Goal: Find specific page/section: Find specific page/section

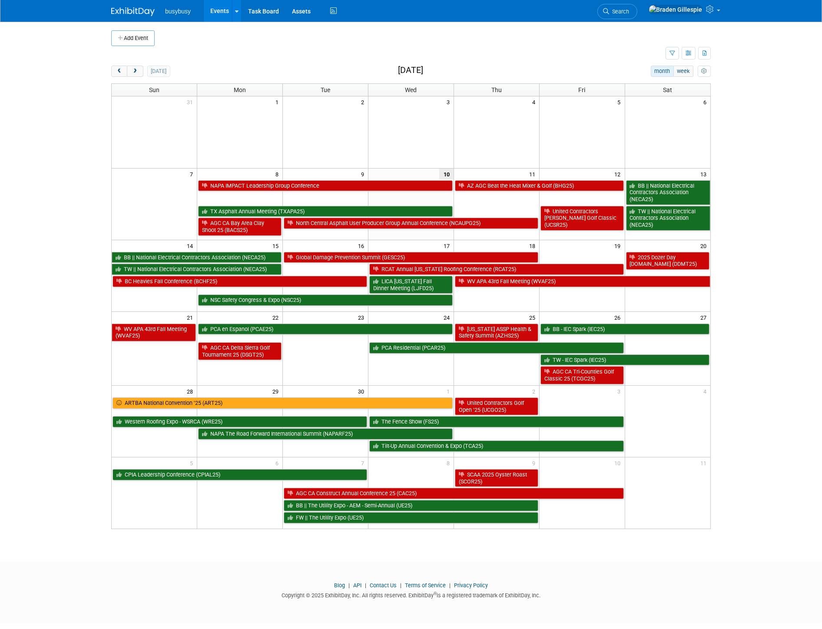
click at [137, 10] on img at bounding box center [132, 11] width 43 height 9
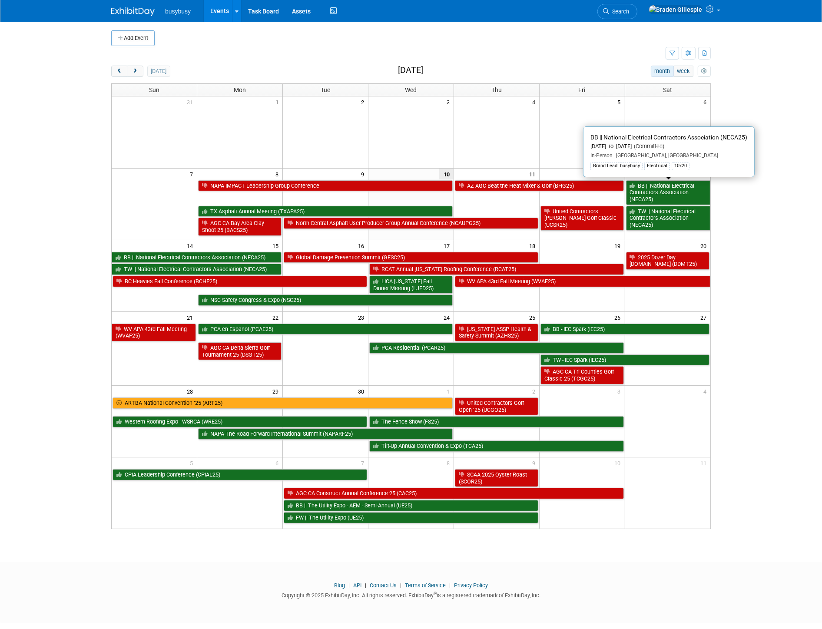
click at [692, 193] on link "BB || National Electrical Contractors Association (NECA25)" at bounding box center [668, 192] width 84 height 25
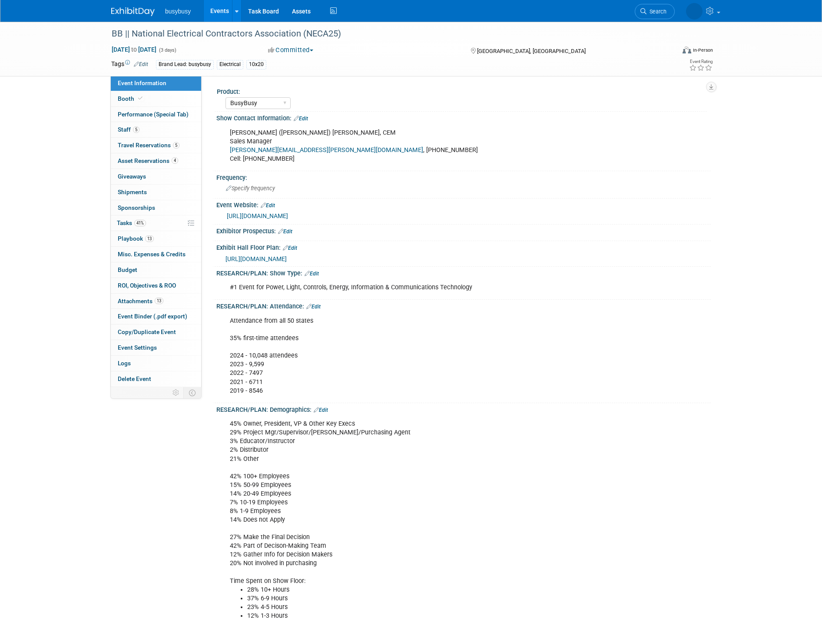
select select "BusyBusy"
click at [132, 132] on span "Staff 5" at bounding box center [129, 129] width 22 height 7
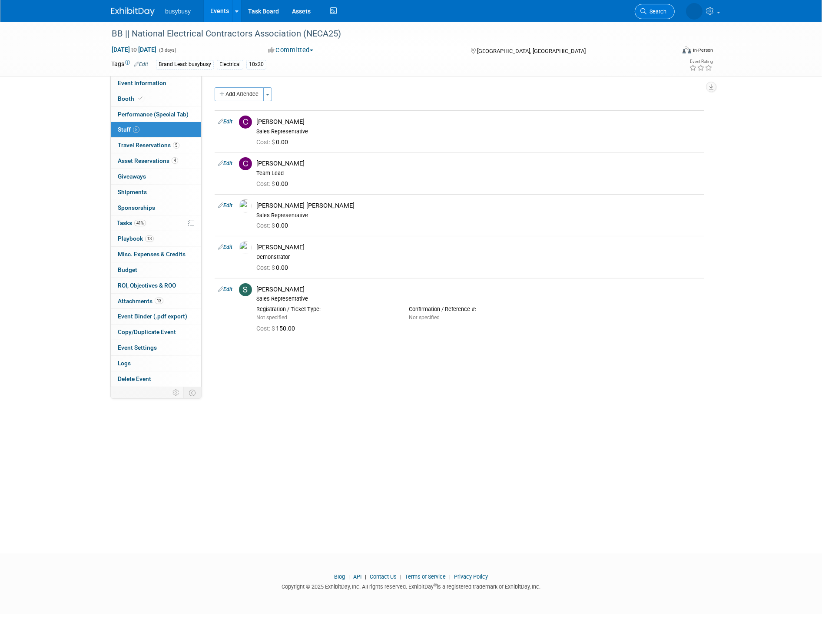
click at [658, 9] on span "Search" at bounding box center [657, 11] width 20 height 7
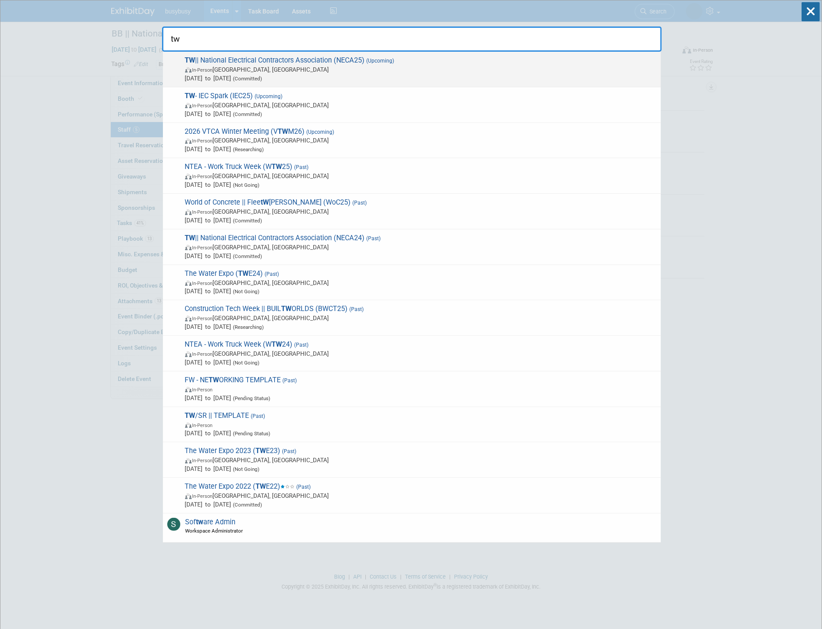
type input "tw"
click at [508, 70] on span "In-Person [GEOGRAPHIC_DATA], [GEOGRAPHIC_DATA]" at bounding box center [421, 69] width 472 height 9
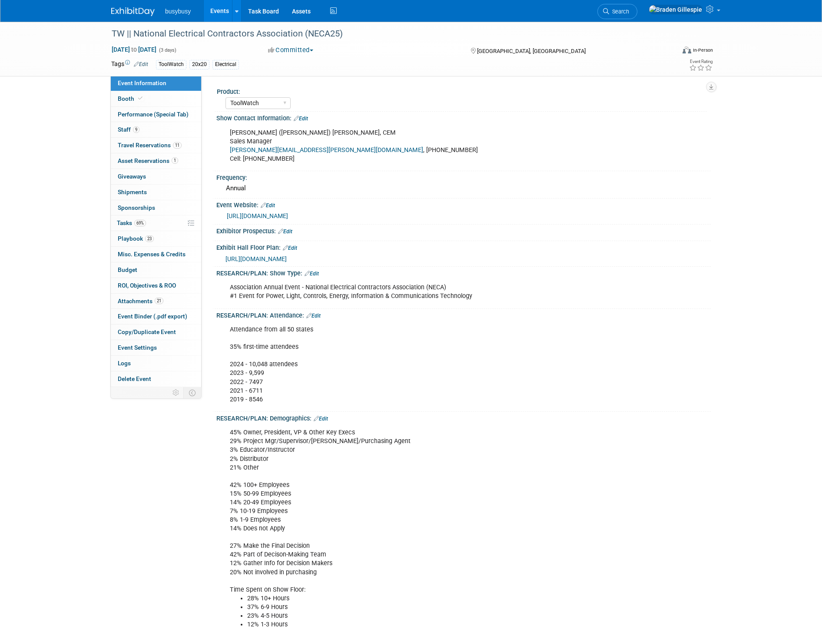
select select "ToolWatch"
click at [166, 149] on span "Travel Reservations 11" at bounding box center [150, 145] width 64 height 7
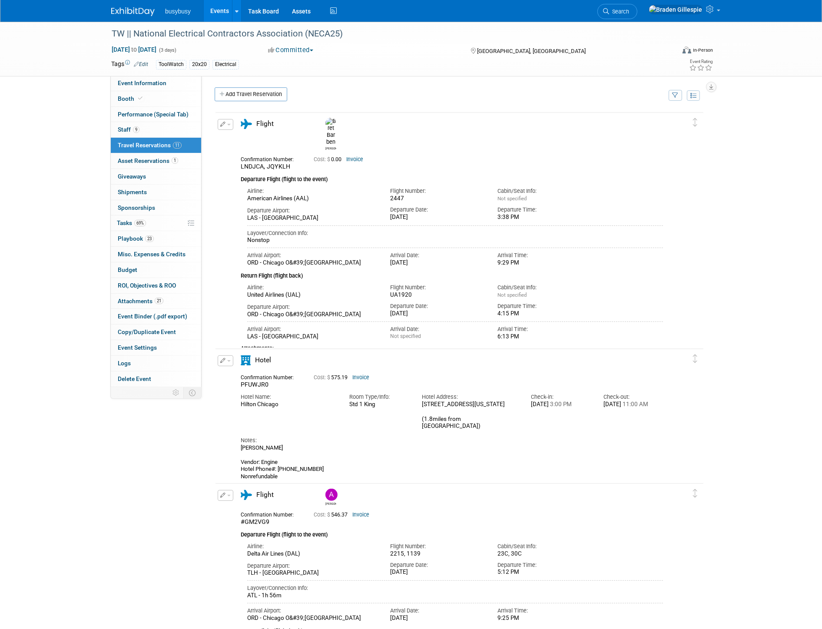
click at [675, 95] on icon "button" at bounding box center [676, 96] width 6 height 6
click at [658, 122] on select "-- Select Traveler -- All reservation with no one tagged Amanda Price Braden Gi…" at bounding box center [622, 122] width 108 height 12
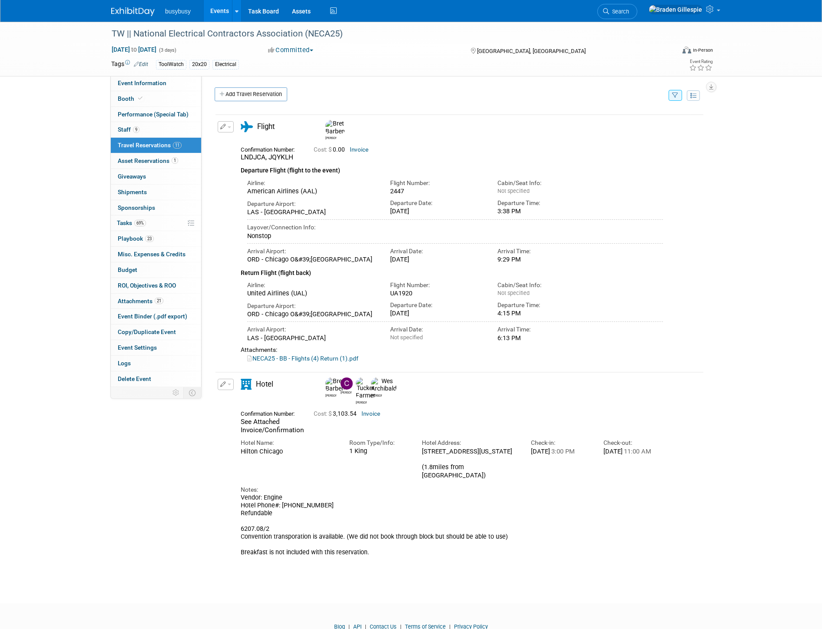
click at [671, 93] on button "button" at bounding box center [676, 95] width 14 height 11
click at [623, 125] on select "-- Select Traveler -- All reservation with no one tagged Amanda Price Braden Gi…" at bounding box center [622, 122] width 108 height 12
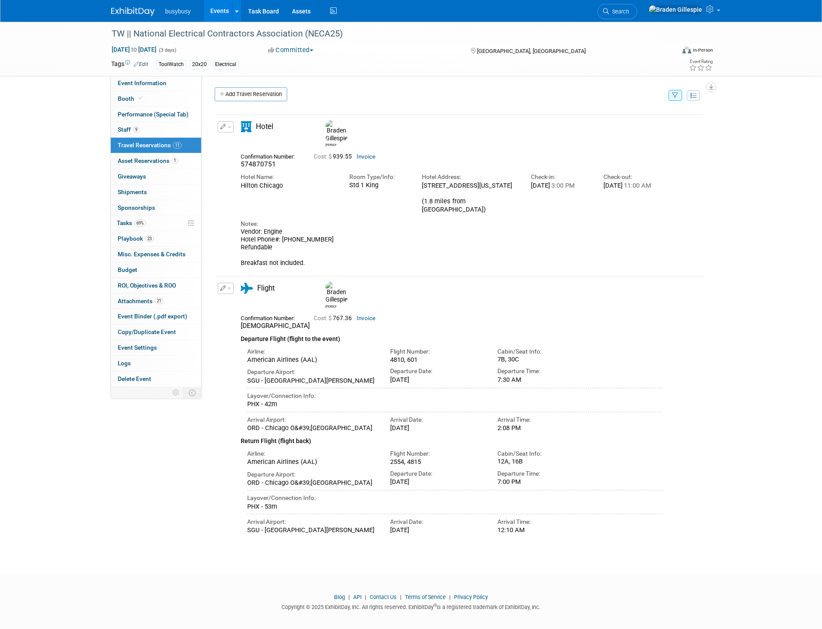
click at [676, 93] on icon "button" at bounding box center [676, 96] width 6 height 6
click at [651, 126] on select "-- Select Traveler -- All reservation with no one tagged Amanda Price Braden Gi…" at bounding box center [622, 122] width 108 height 12
drag, startPoint x: 761, startPoint y: 181, endPoint x: 750, endPoint y: 182, distance: 11.3
click at [761, 181] on div "TW || National Electrical Contractors Association (NECA25) Sep 13, 2025 to Sep …" at bounding box center [411, 290] width 822 height 537
click at [674, 96] on icon "button" at bounding box center [676, 96] width 6 height 6
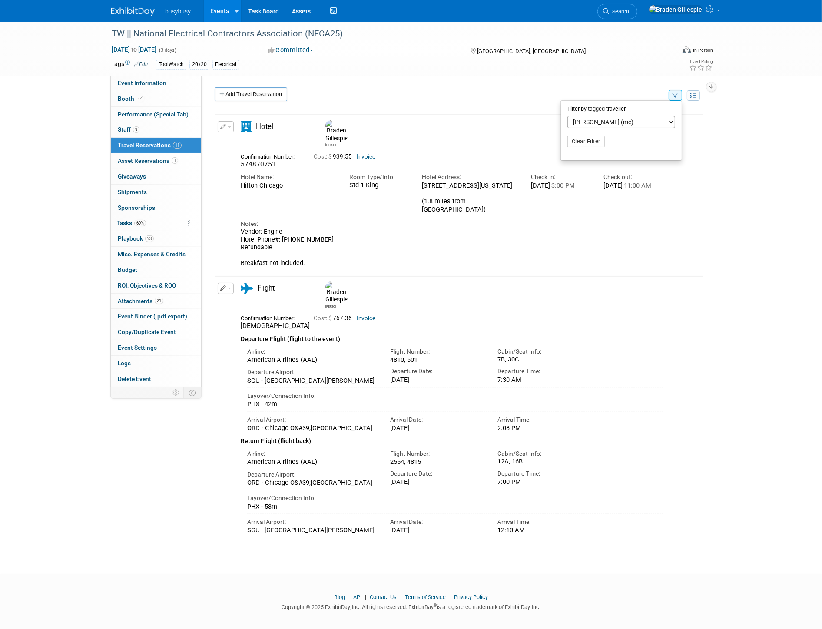
click at [632, 125] on select "-- Select Traveler -- All reservation with no one tagged Amanda Price Braden Gi…" at bounding box center [622, 122] width 108 height 12
click at [737, 168] on div "TW || National Electrical Contractors Association (NECA25) Sep 13, 2025 to Sep …" at bounding box center [411, 290] width 822 height 537
click at [670, 94] on button "button" at bounding box center [676, 95] width 14 height 11
click at [600, 141] on button "Clear Filter" at bounding box center [586, 141] width 37 height 11
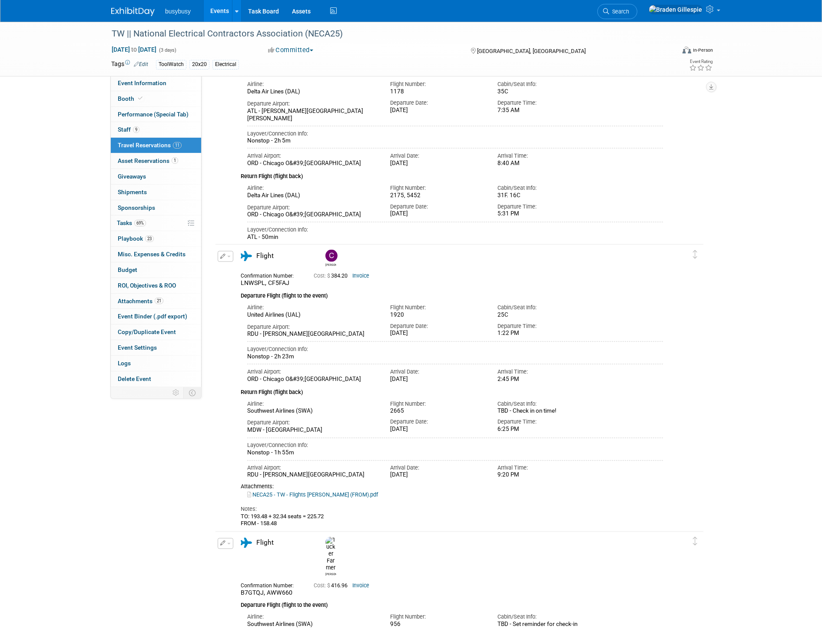
scroll to position [1818, 0]
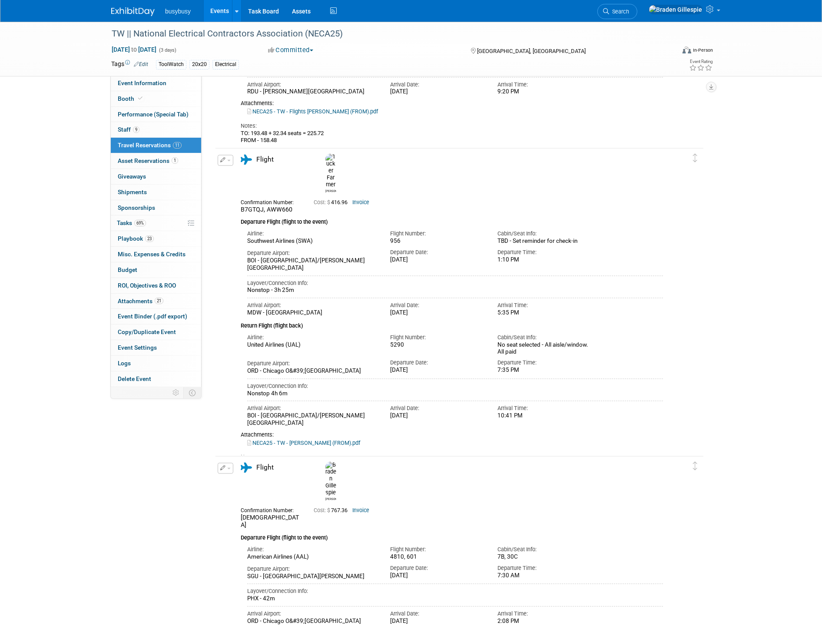
click at [138, 14] on img at bounding box center [132, 11] width 43 height 9
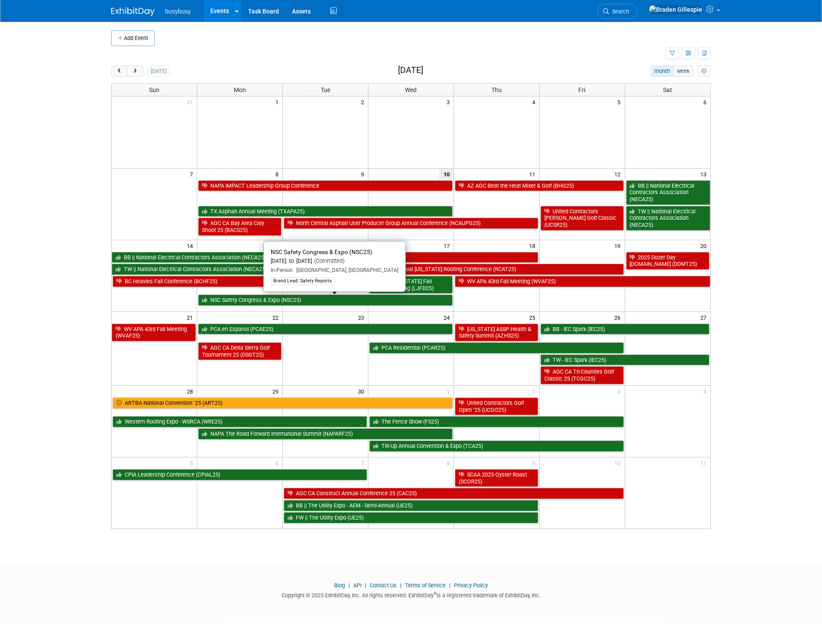
click at [360, 306] on link "NSC Safety Congress & Expo (NSC25)" at bounding box center [325, 300] width 255 height 11
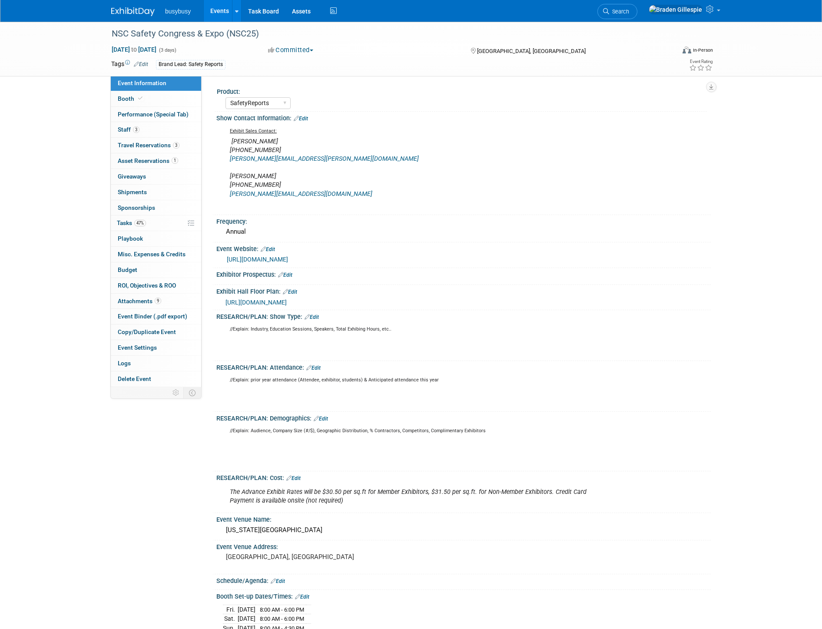
select select "SafetyReports"
click at [141, 103] on link "Booth" at bounding box center [156, 98] width 90 height 15
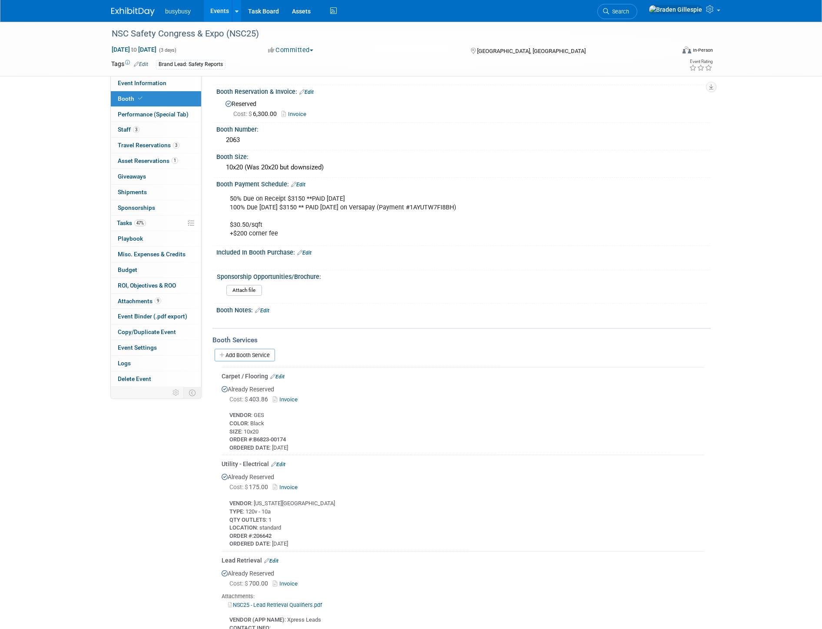
scroll to position [289, 0]
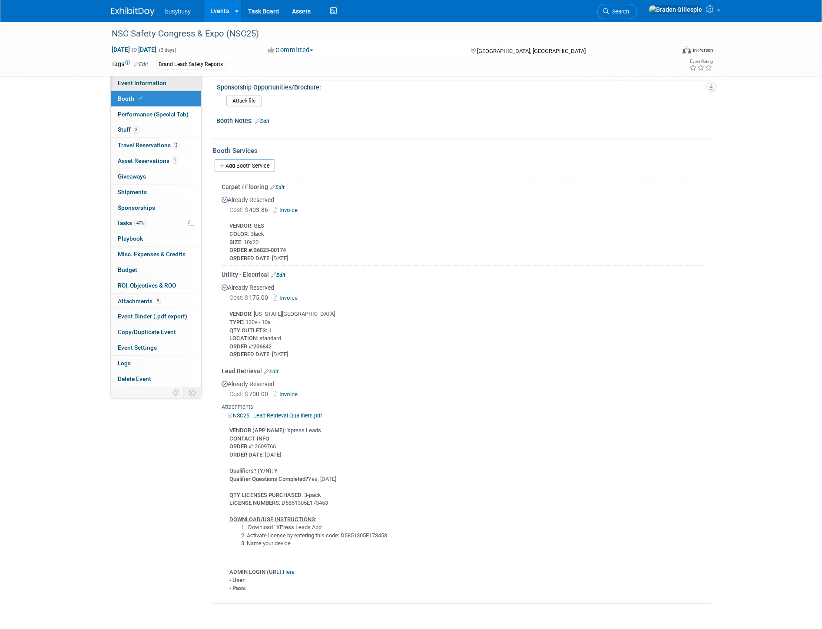
click at [179, 82] on link "Event Information" at bounding box center [156, 83] width 90 height 15
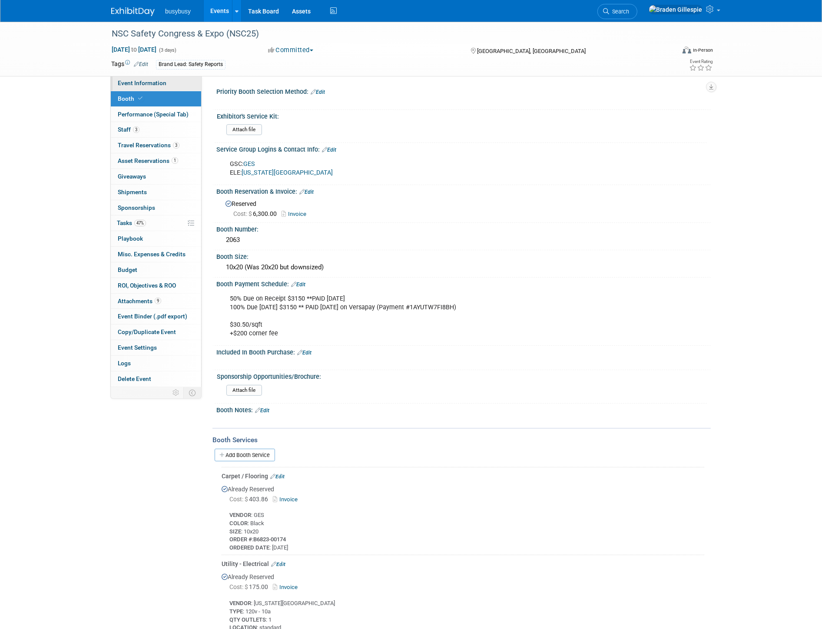
select select "SafetyReports"
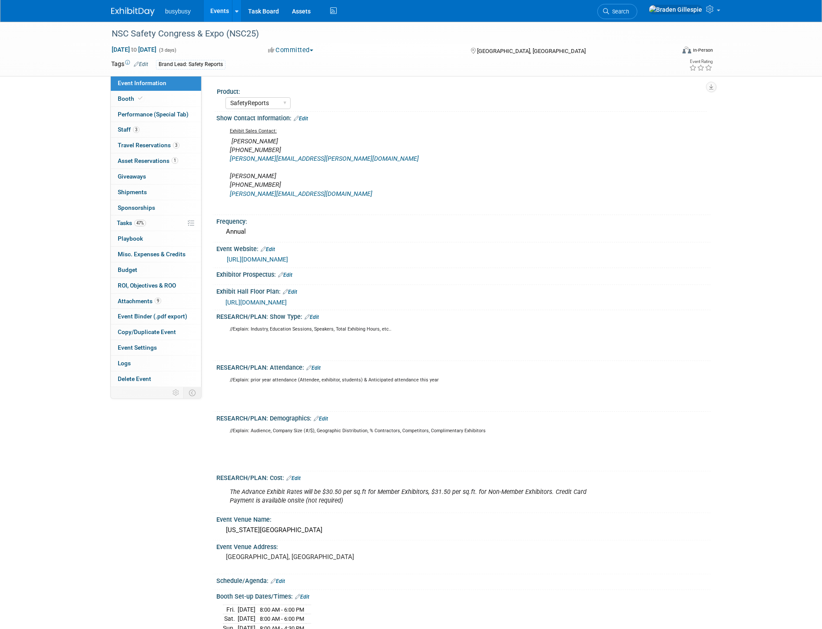
click at [141, 7] on img at bounding box center [132, 11] width 43 height 9
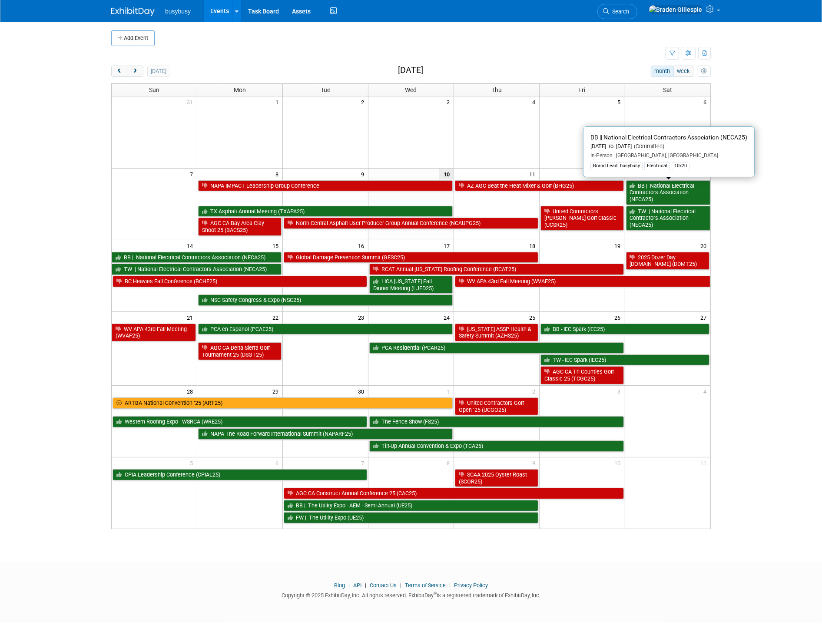
click at [671, 196] on link "BB || National Electrical Contractors Association (NECA25)" at bounding box center [668, 192] width 84 height 25
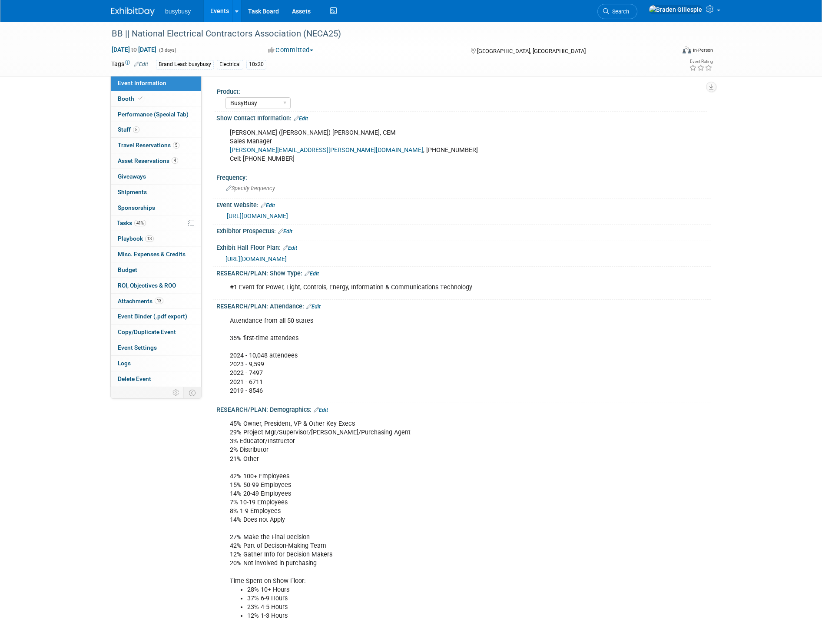
select select "BusyBusy"
click at [136, 18] on div "busybusy Events Add Event Bulk Upload Events Shareable Event Boards Recently Vi…" at bounding box center [411, 11] width 600 height 22
click at [137, 15] on div "busybusy Events Add Event Bulk Upload Events Shareable Event Boards Recently Vi…" at bounding box center [411, 11] width 613 height 22
click at [137, 15] on img at bounding box center [132, 11] width 43 height 9
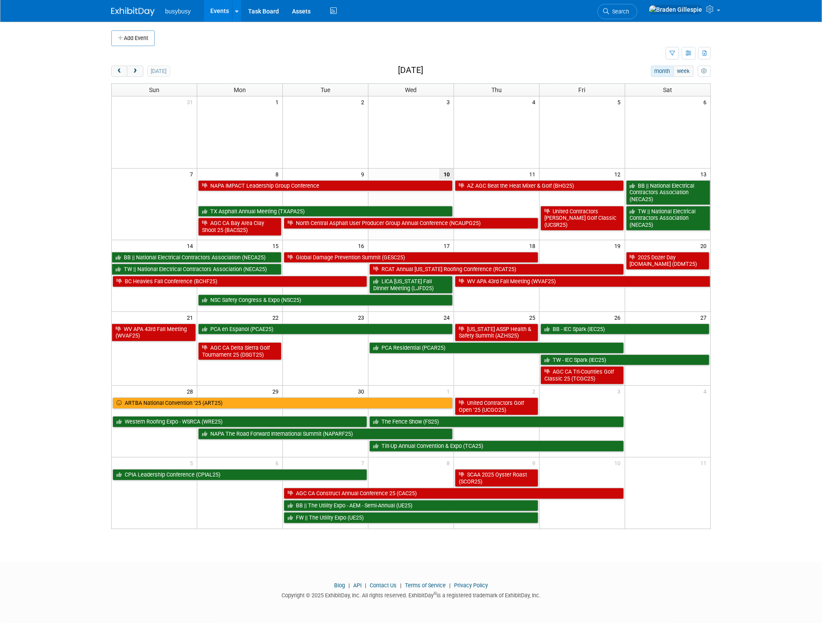
click at [638, 9] on link "Search" at bounding box center [618, 11] width 40 height 15
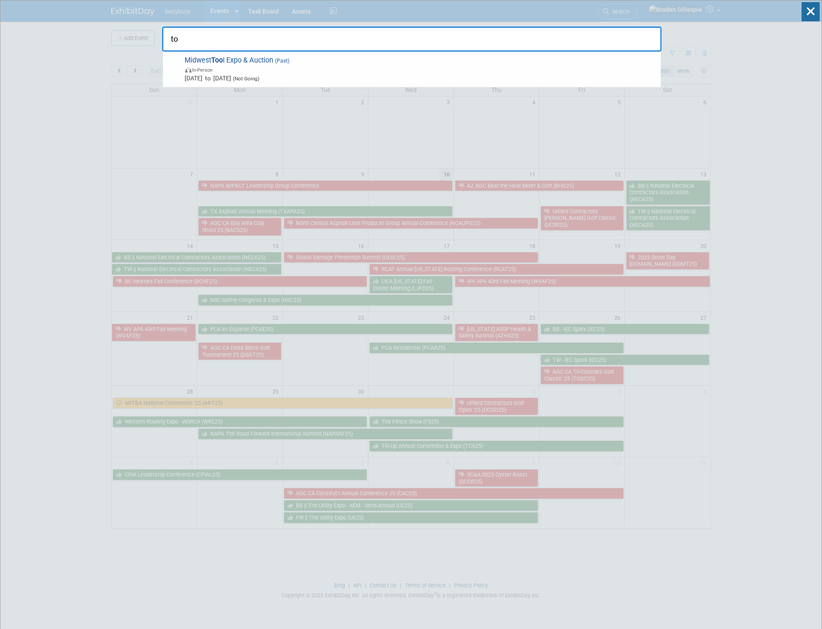
type input "t"
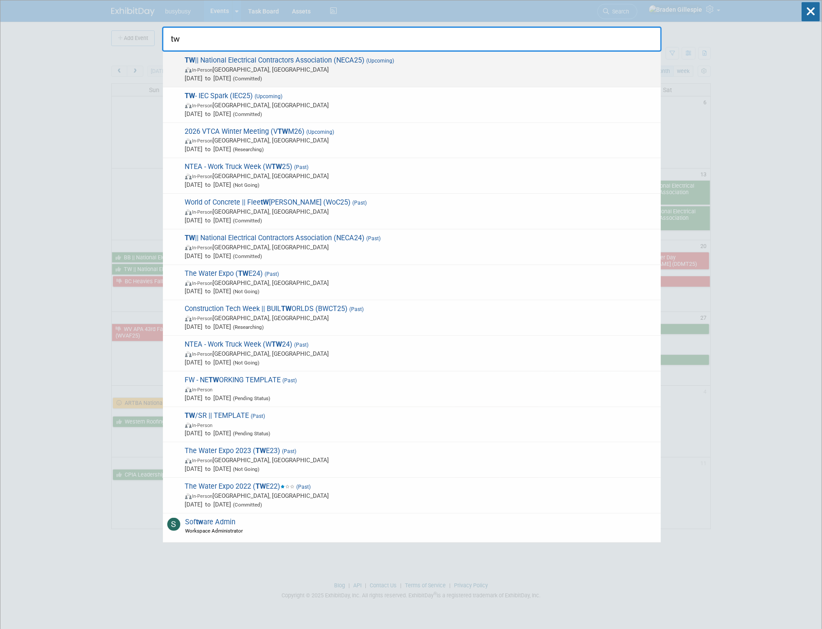
type input "tw"
click at [503, 78] on span "Sep 13, 2025 to Sep 15, 2025 (Committed)" at bounding box center [421, 78] width 472 height 9
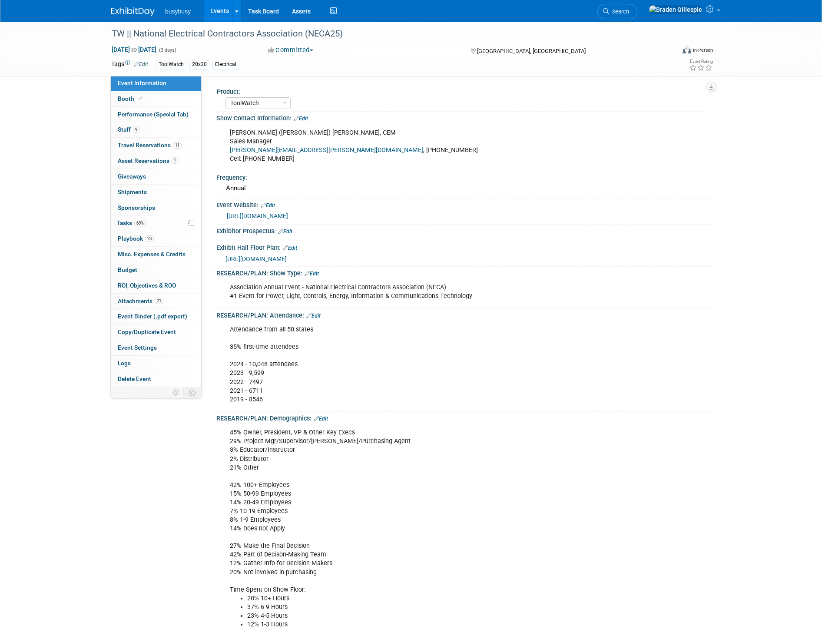
select select "ToolWatch"
